Goal: Task Accomplishment & Management: Complete application form

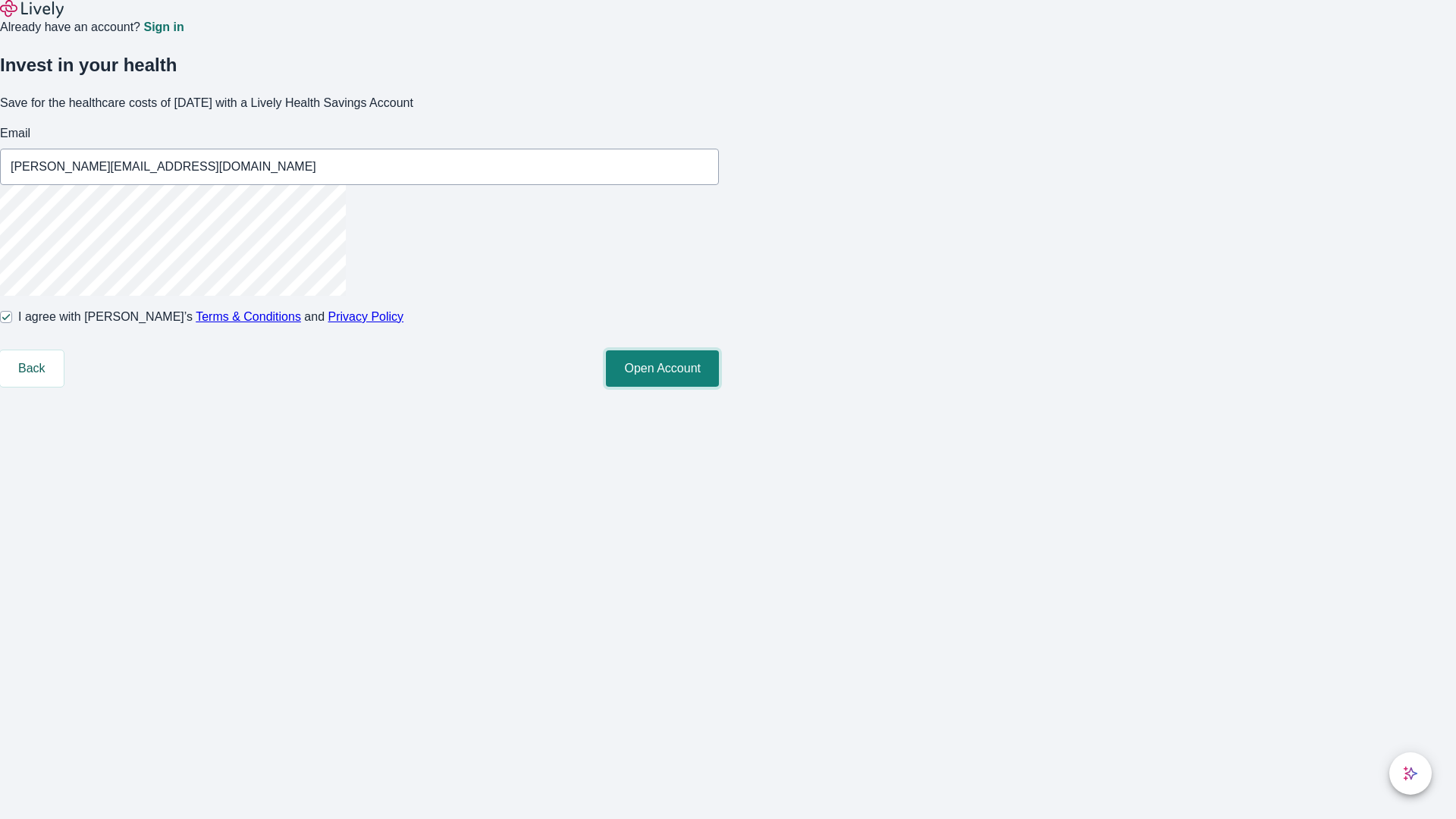
click at [718, 386] on button "Open Account" at bounding box center [662, 368] width 113 height 36
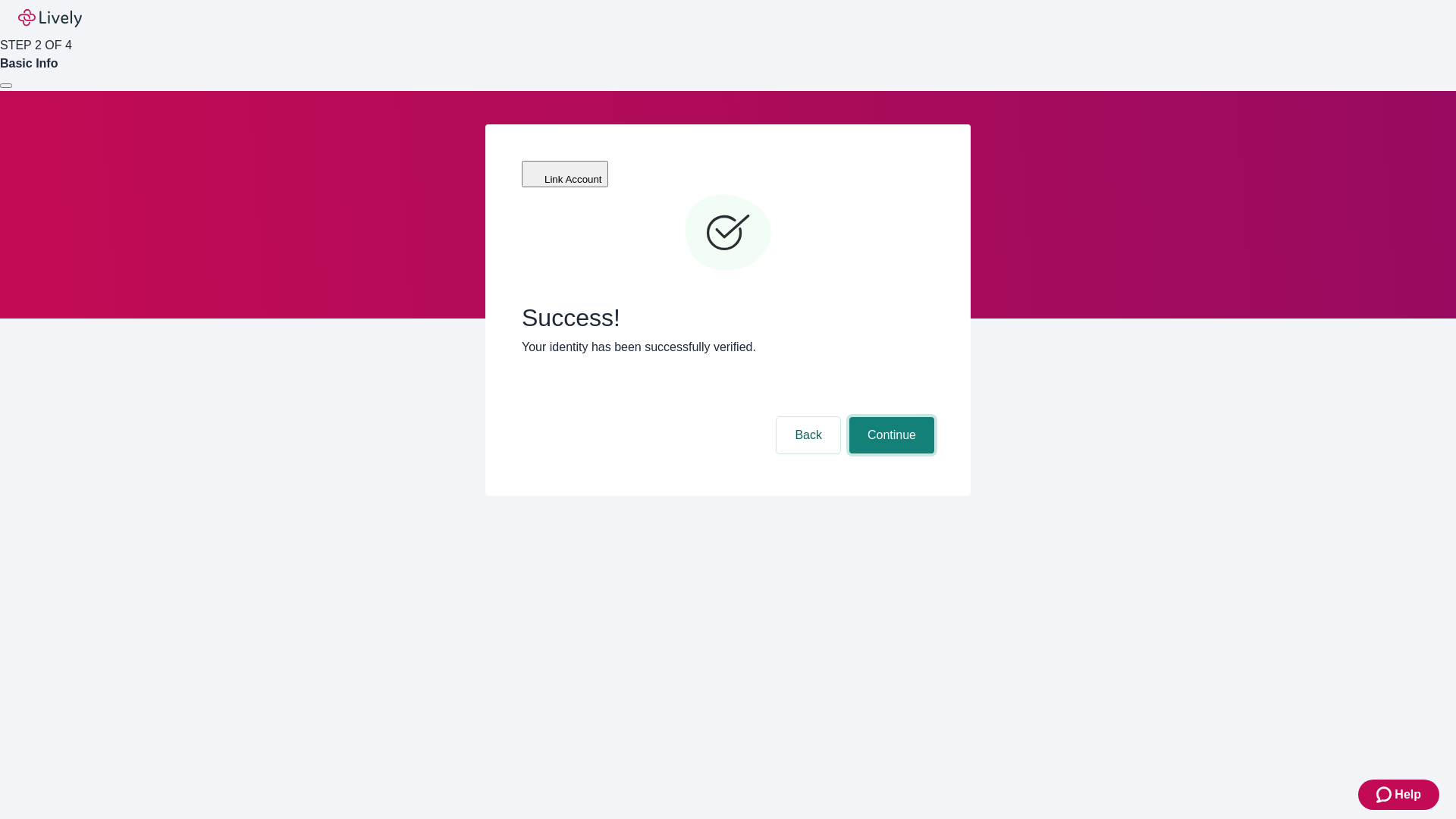
click at [890, 417] on button "Continue" at bounding box center [892, 435] width 85 height 36
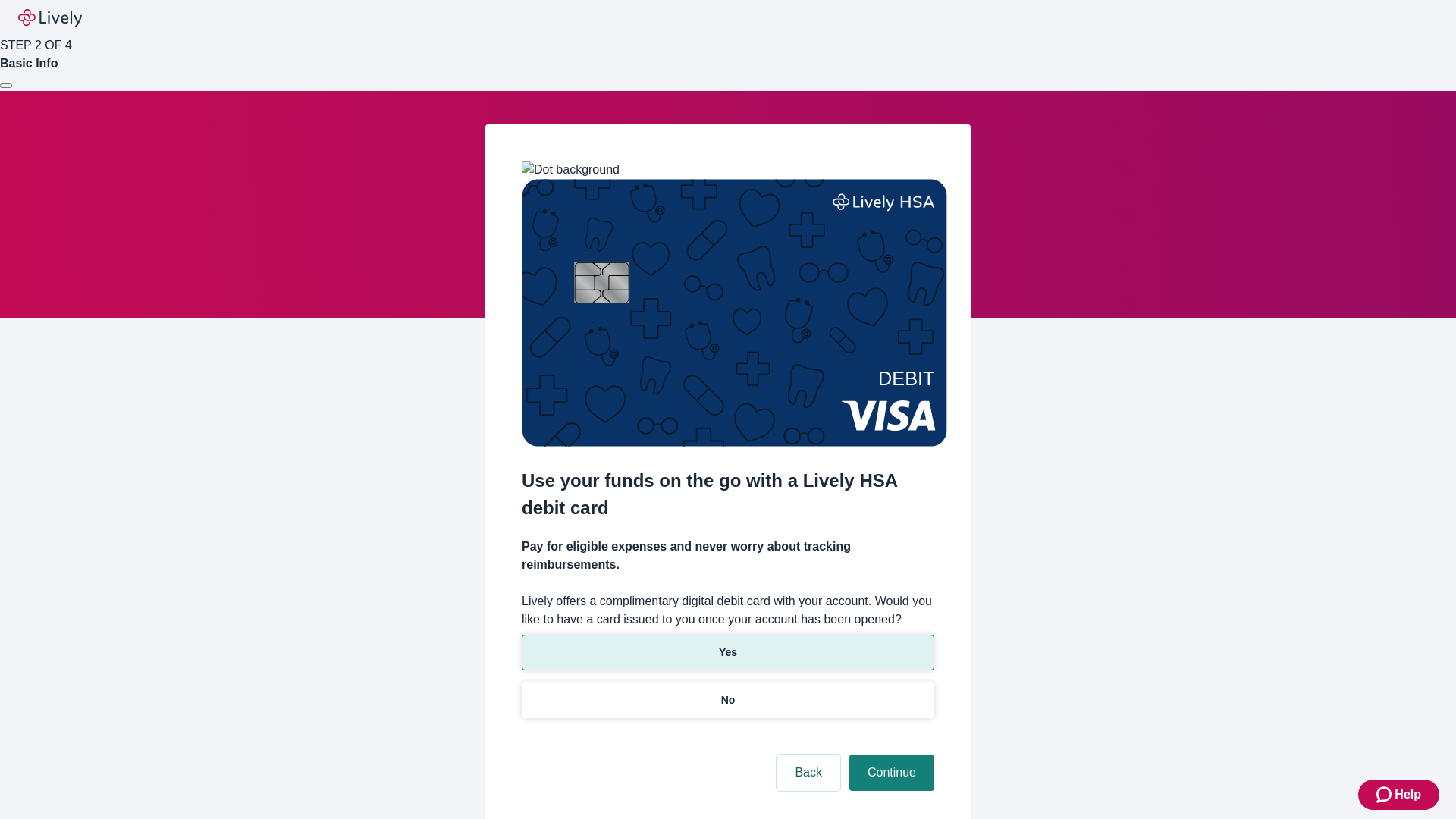
click at [728, 645] on p "Yes" at bounding box center [728, 653] width 18 height 16
click at [890, 755] on button "Continue" at bounding box center [892, 773] width 85 height 36
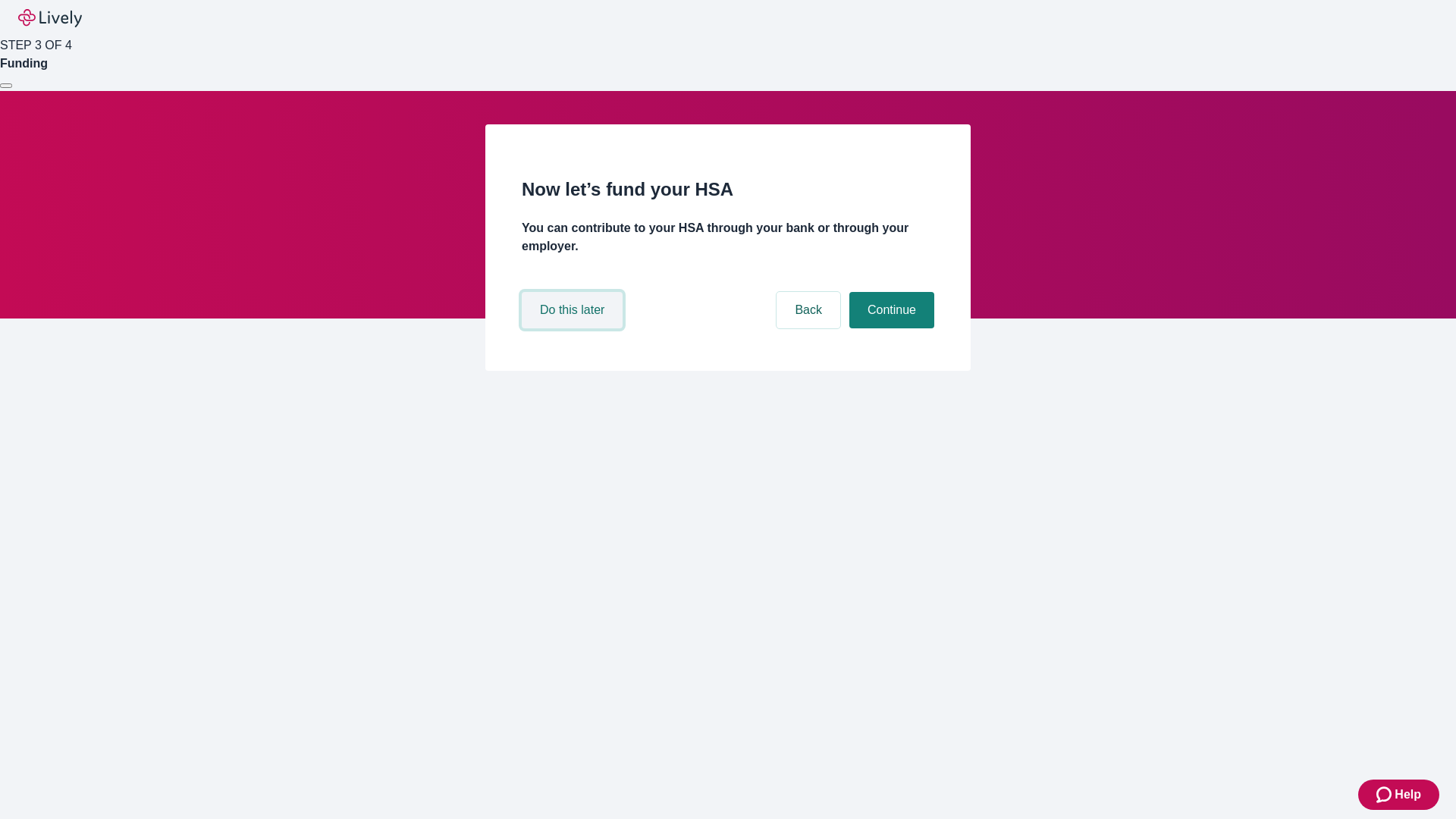
click at [574, 328] on button "Do this later" at bounding box center [572, 310] width 101 height 36
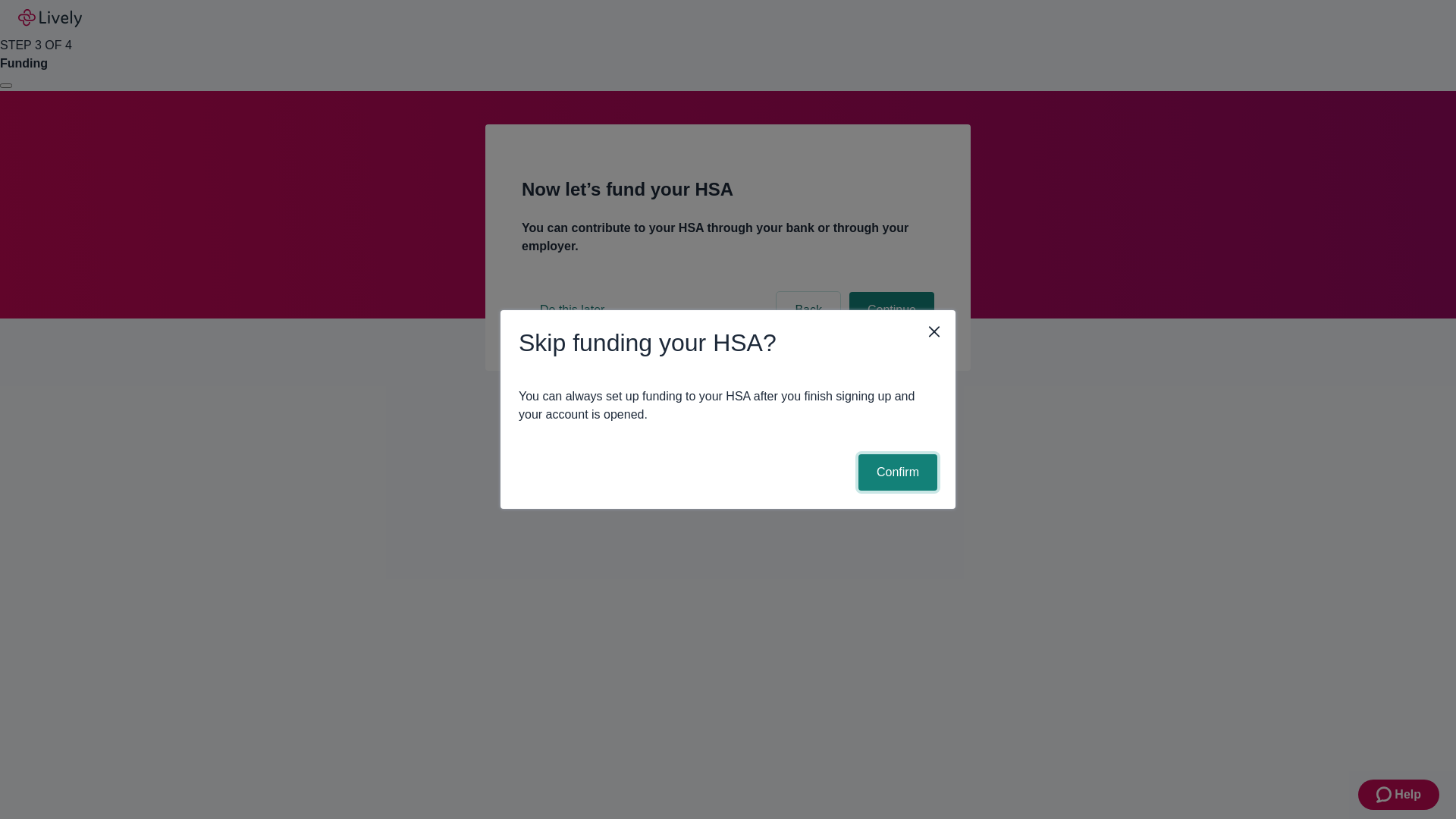
click at [895, 473] on button "Confirm" at bounding box center [897, 473] width 79 height 36
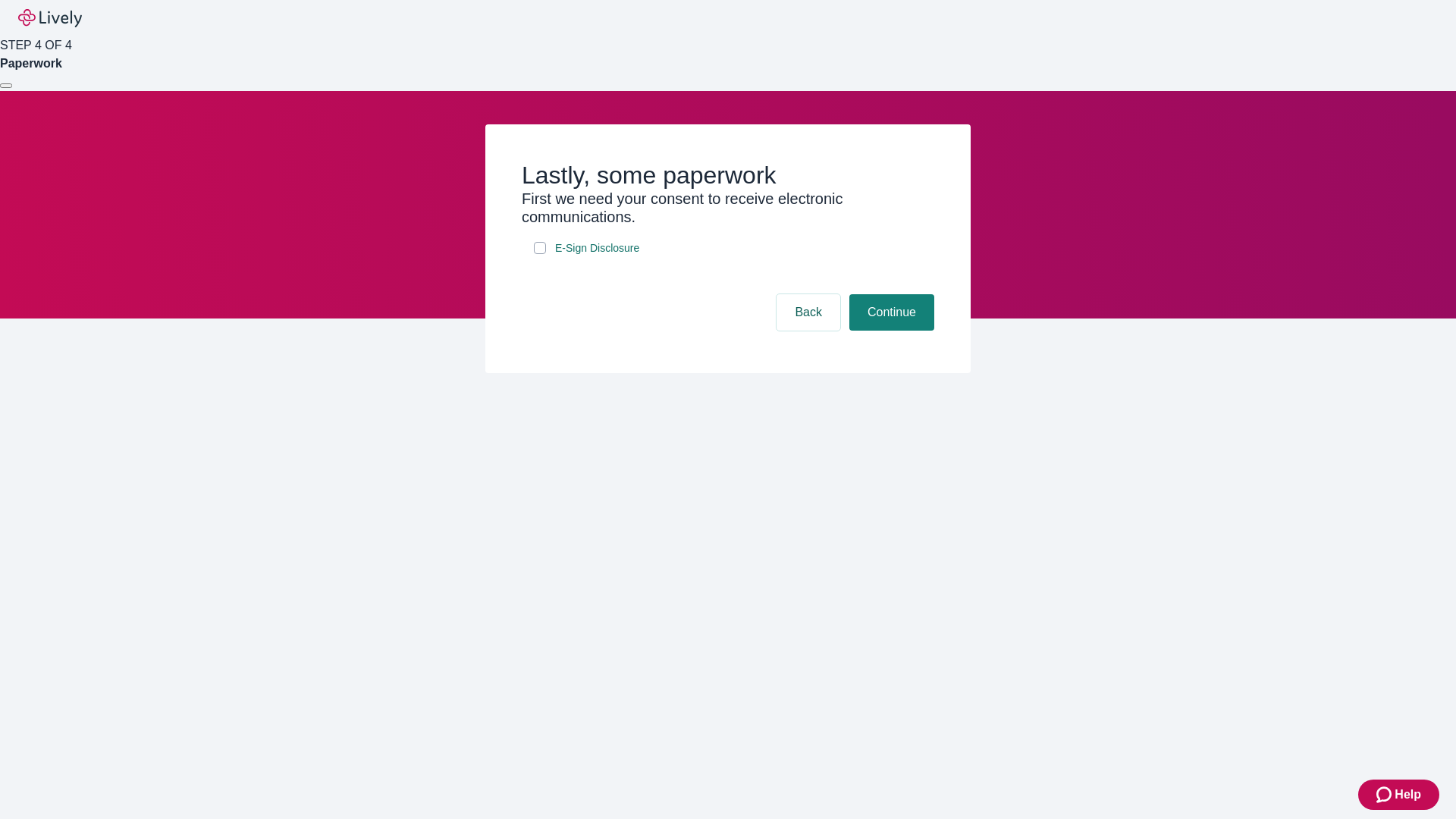
click at [540, 254] on input "E-Sign Disclosure" at bounding box center [539, 248] width 12 height 12
checkbox input "true"
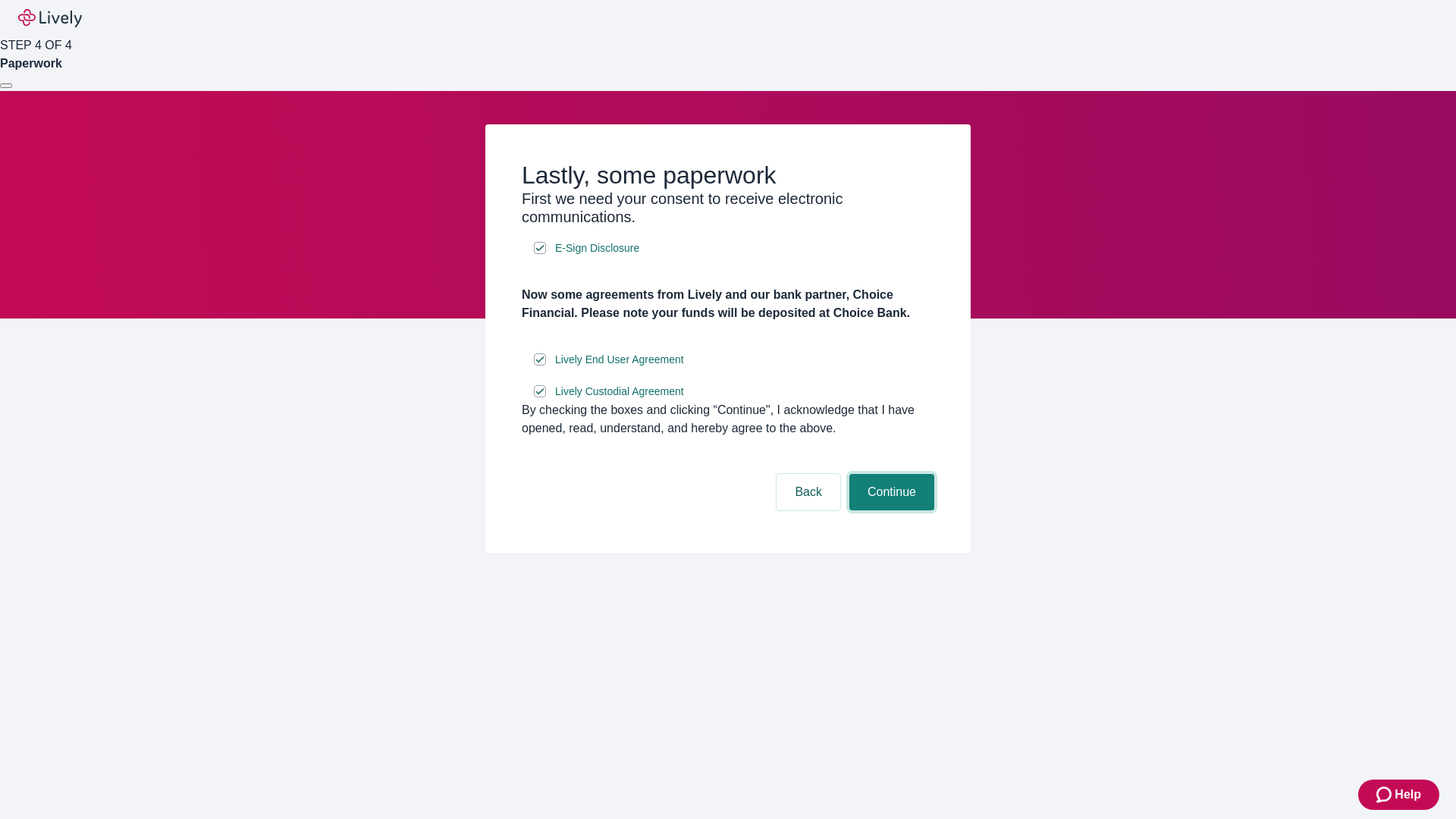
click at [890, 511] on button "Continue" at bounding box center [892, 492] width 85 height 36
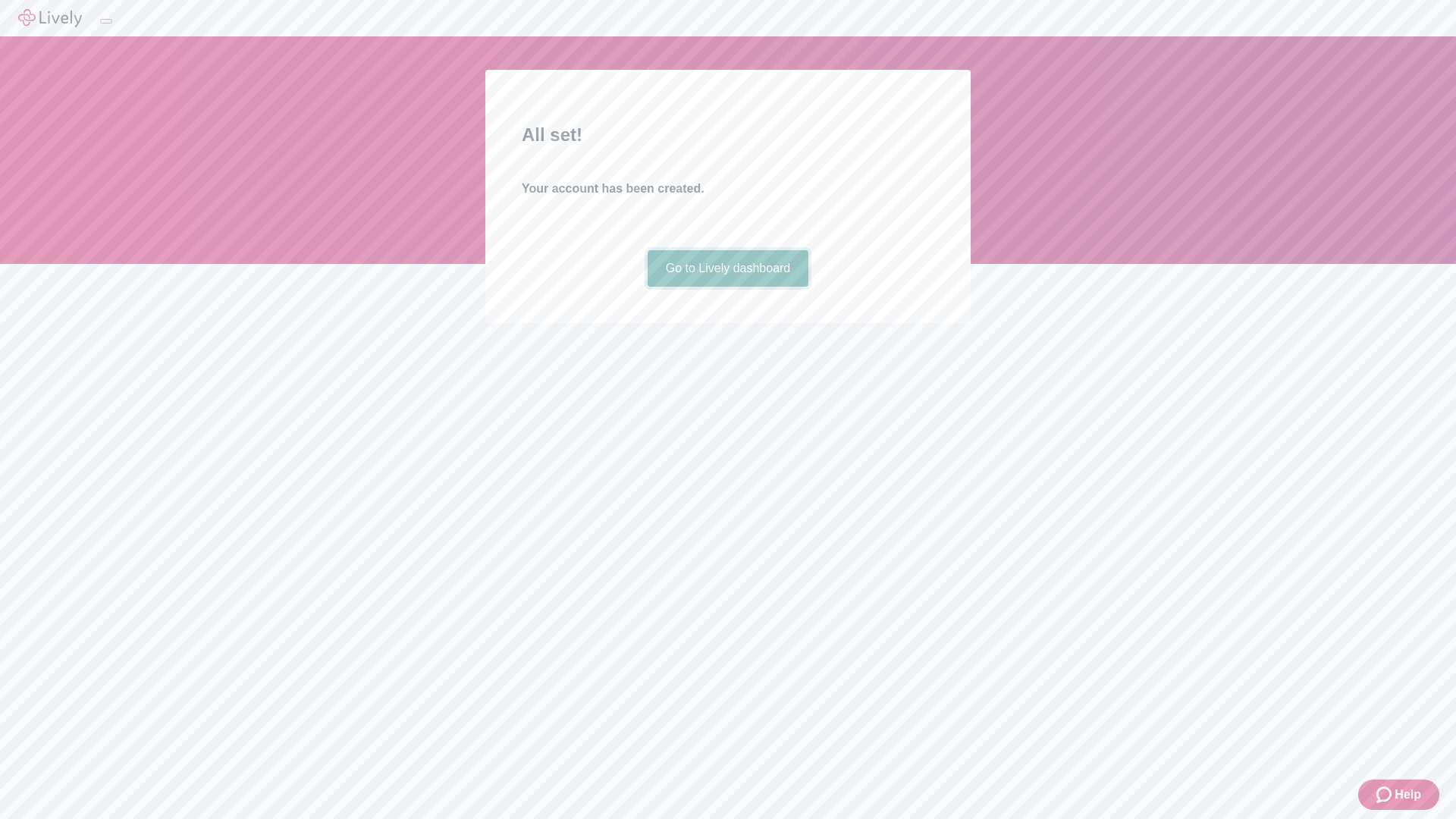
click at [728, 287] on link "Go to Lively dashboard" at bounding box center [728, 268] width 161 height 36
